Goal: Task Accomplishment & Management: Use online tool/utility

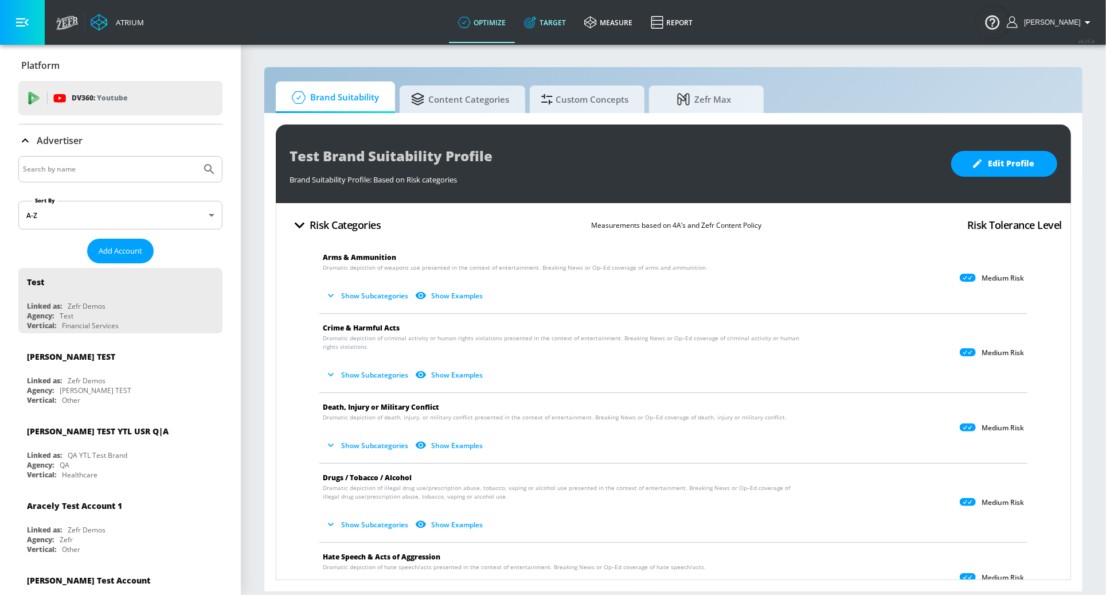
click at [564, 28] on link "Target" at bounding box center [545, 22] width 60 height 41
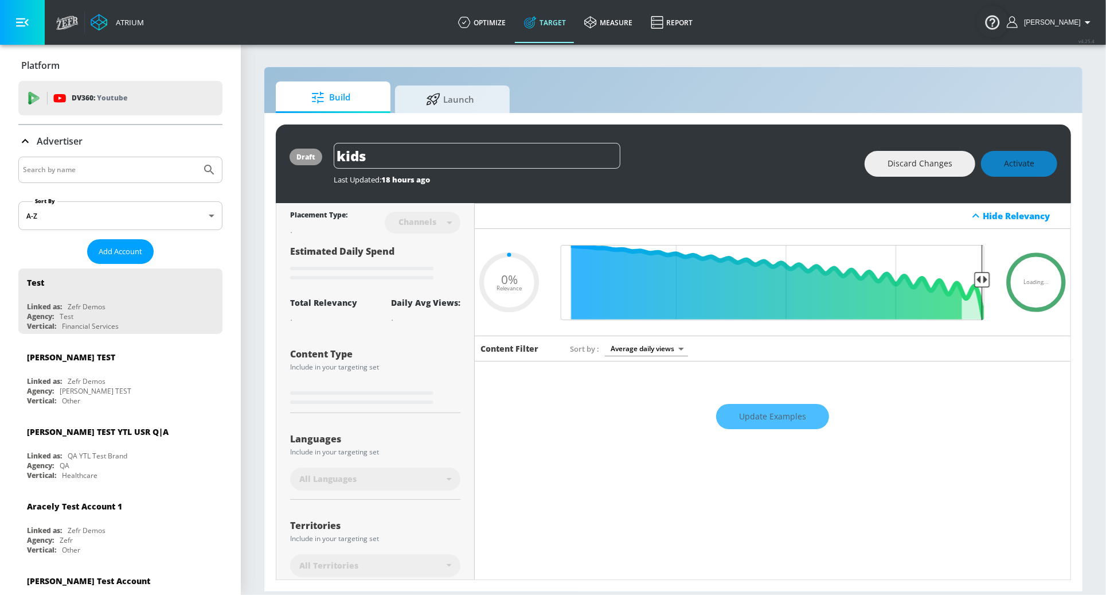
type input "0.05"
click at [123, 173] on input "Search by name" at bounding box center [110, 169] width 174 height 15
type input "cbs"
type input "0.59"
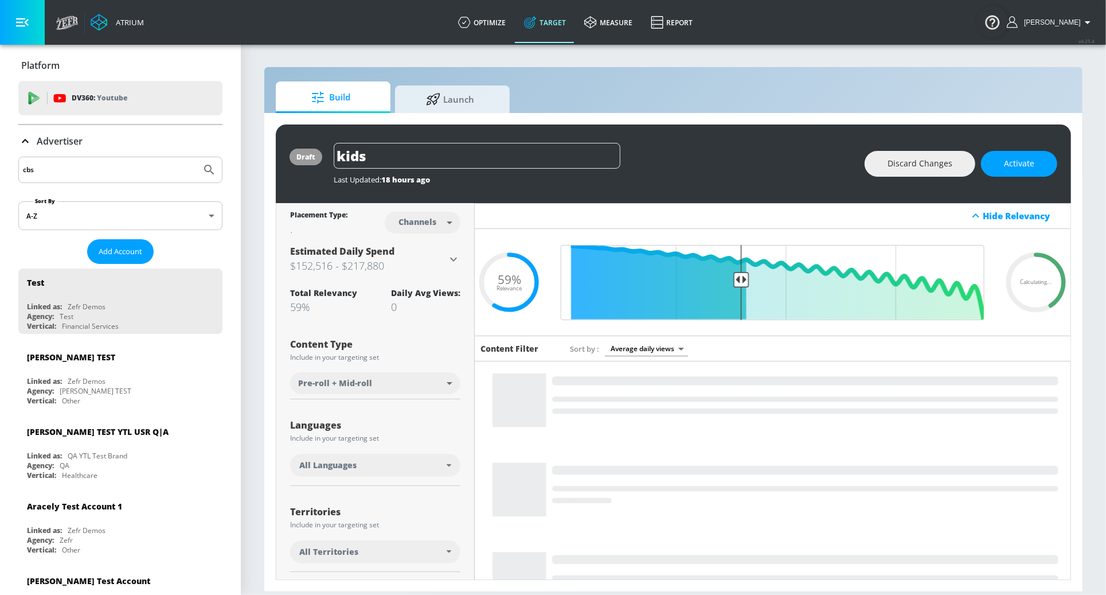
type input "cbs"
click at [197, 157] on button "Submit Search" at bounding box center [209, 169] width 25 height 25
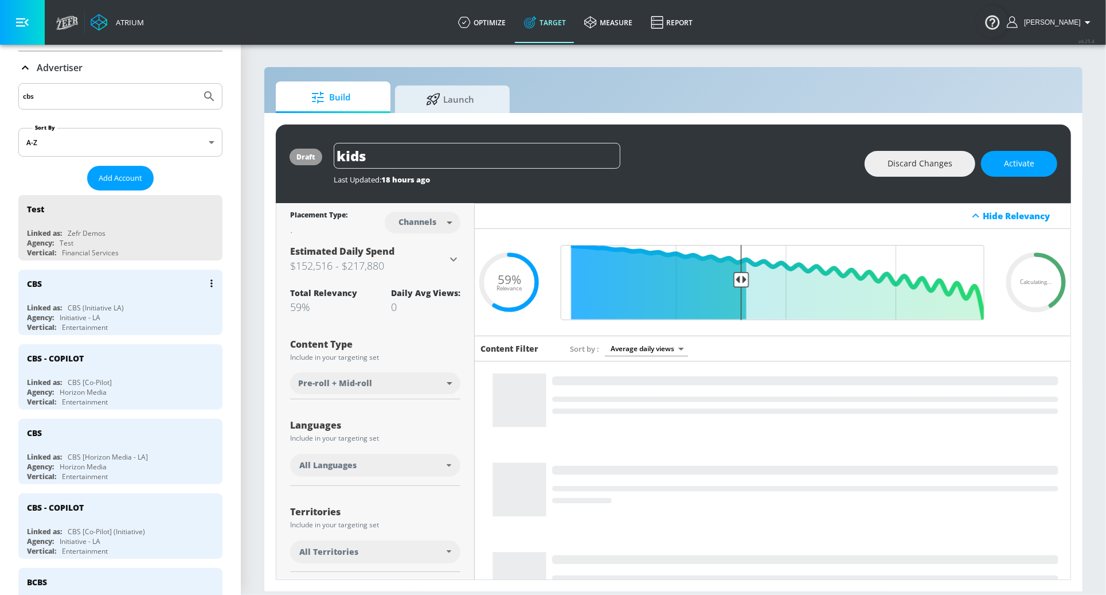
scroll to position [74, 0]
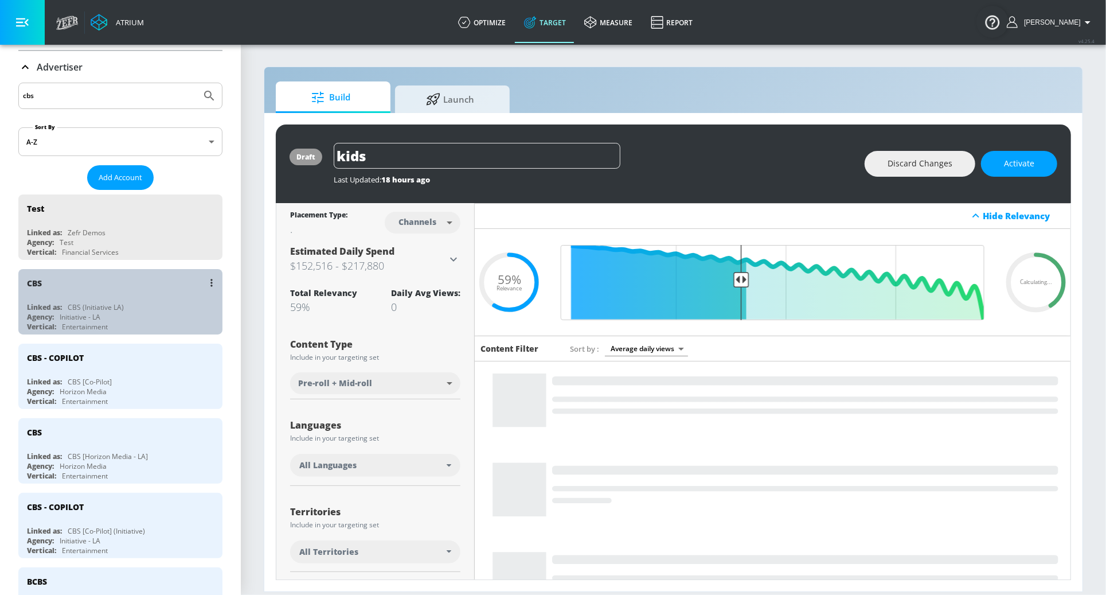
click at [145, 305] on div "Linked as: CBS (Initiative LA)" at bounding box center [123, 307] width 193 height 10
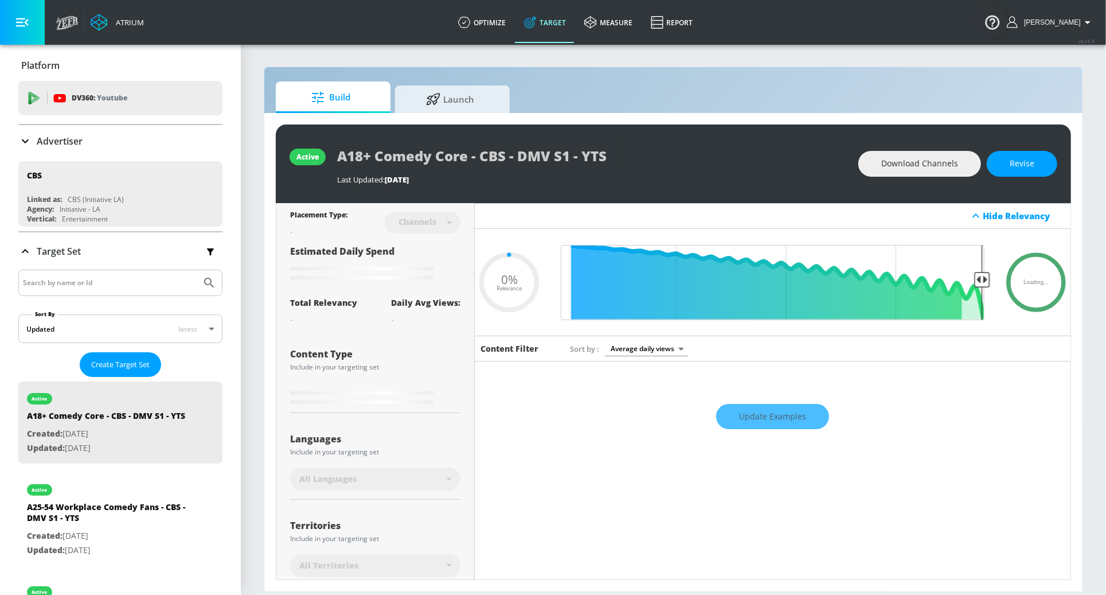
type input "0.5"
